Goal: Task Accomplishment & Management: Manage account settings

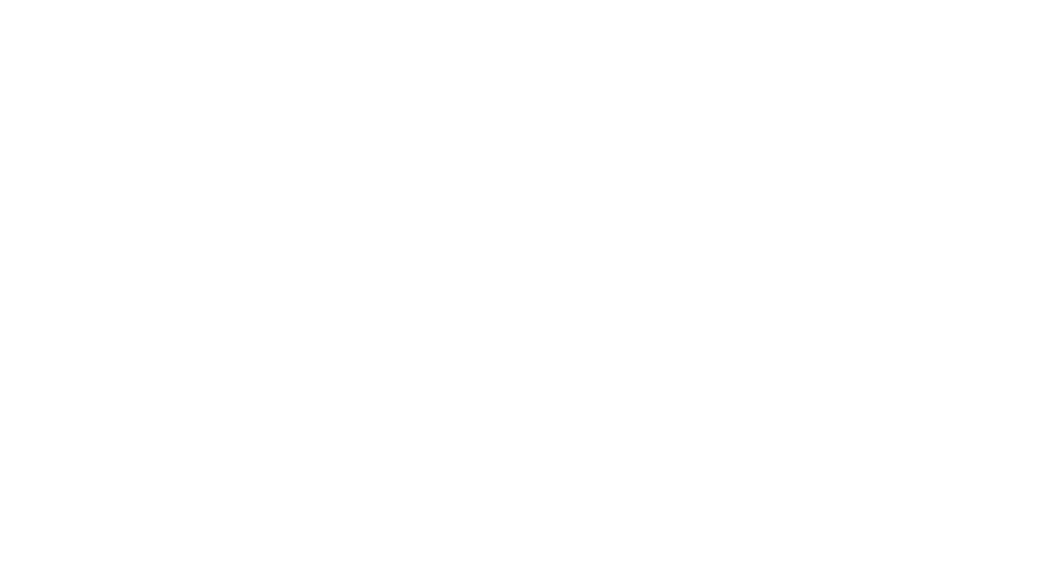
click at [362, 177] on div at bounding box center [532, 290] width 1064 height 581
click at [400, 226] on div at bounding box center [532, 290] width 1064 height 581
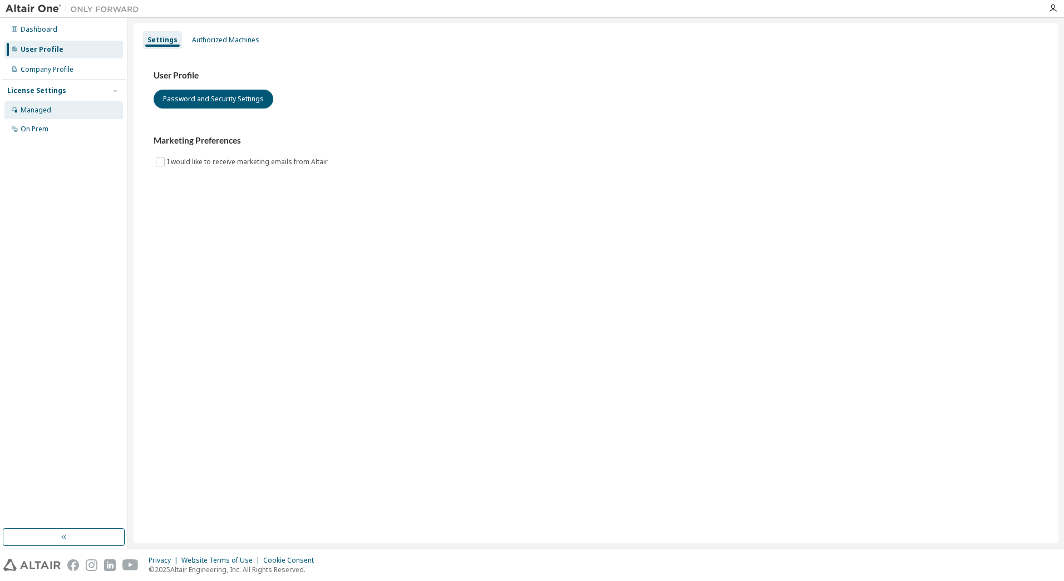
click at [58, 109] on div "Managed" at bounding box center [63, 110] width 119 height 18
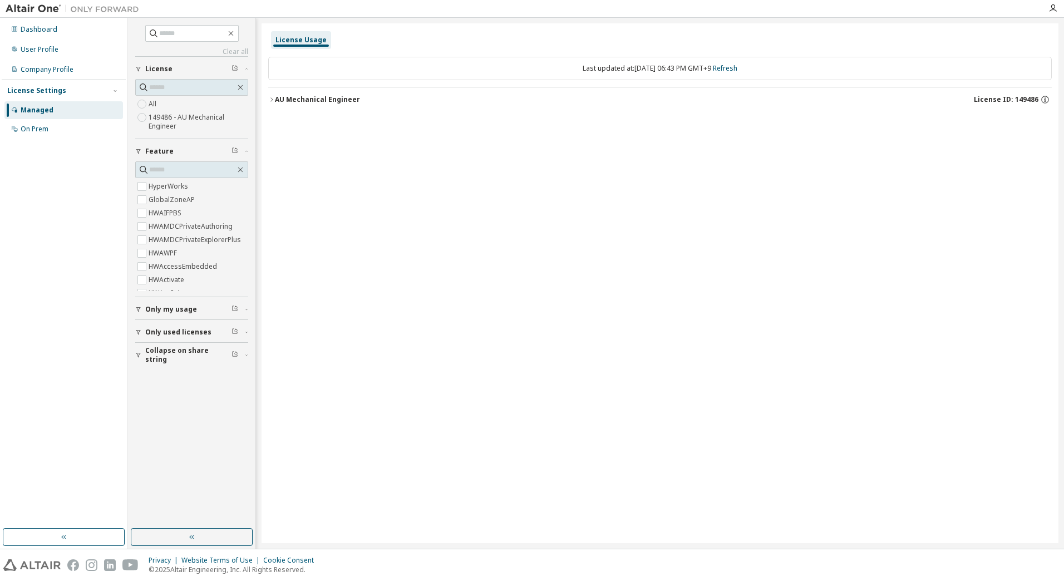
click at [180, 333] on span "Only used licenses" at bounding box center [178, 332] width 66 height 9
click at [148, 331] on span "Only used licenses" at bounding box center [178, 332] width 66 height 9
click at [45, 52] on div "User Profile" at bounding box center [40, 49] width 38 height 9
